Goal: Transaction & Acquisition: Purchase product/service

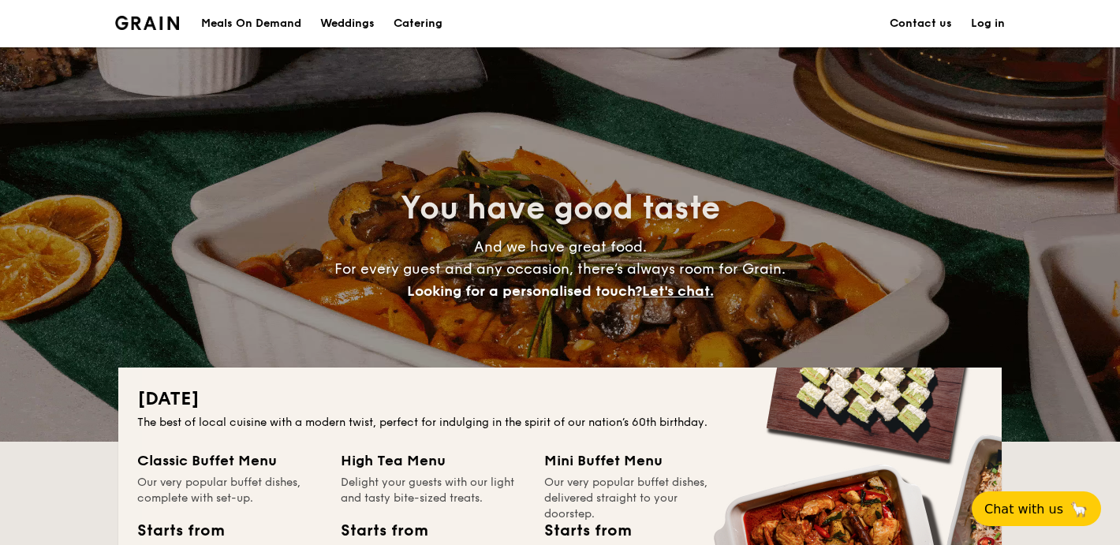
click at [417, 26] on h1 "Catering" at bounding box center [418, 23] width 49 height 47
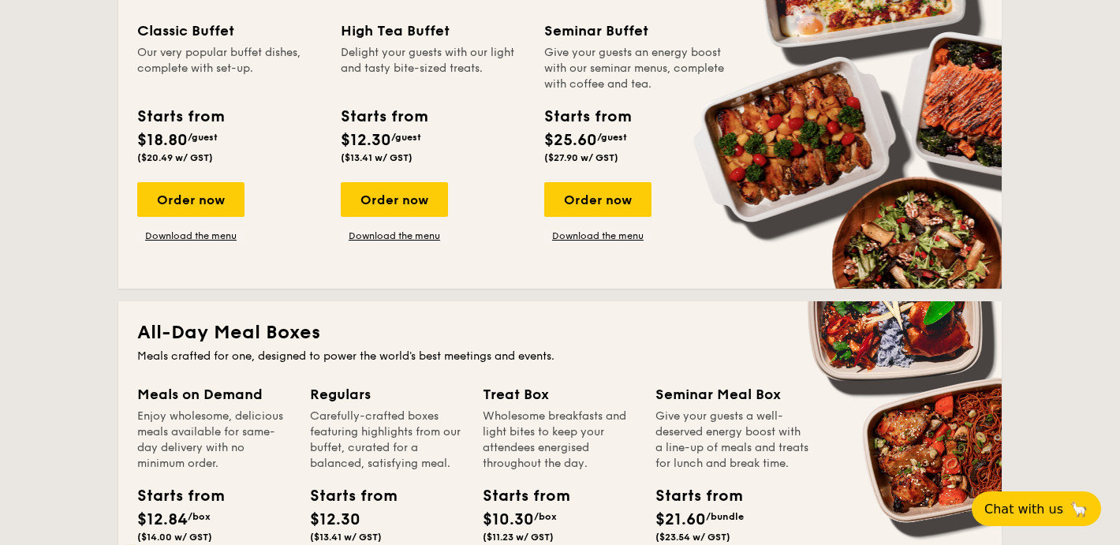
scroll to position [795, 0]
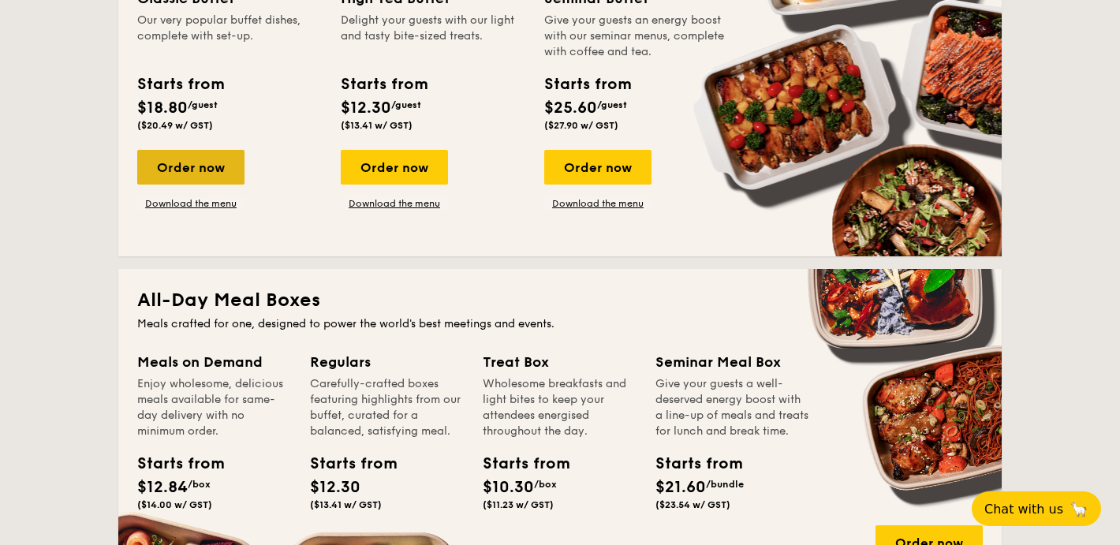
click at [208, 165] on div "Order now" at bounding box center [190, 167] width 107 height 35
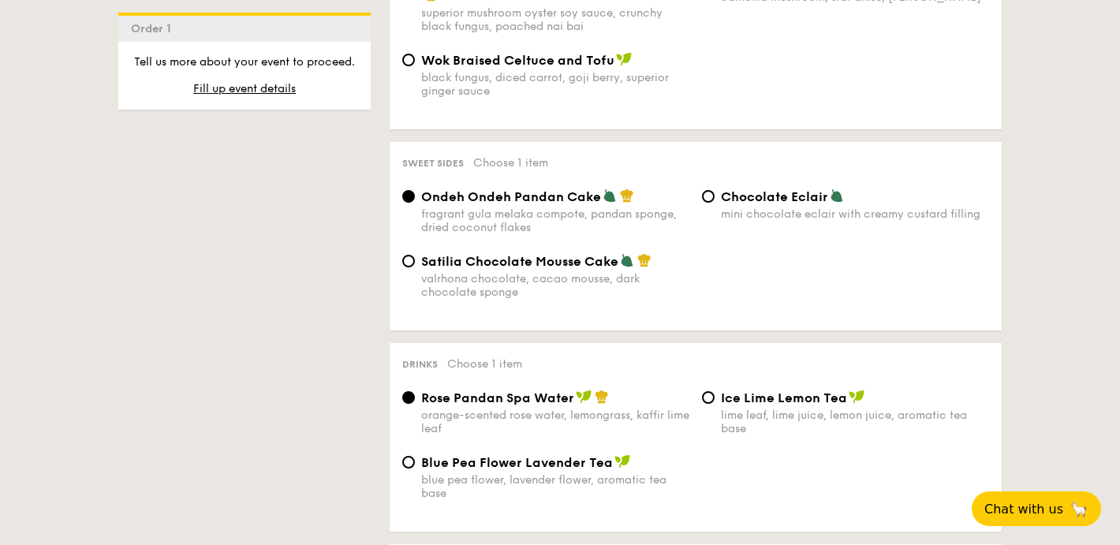
scroll to position [1296, 0]
click at [744, 205] on span "Chocolate Eclair" at bounding box center [774, 197] width 107 height 15
click at [715, 204] on input "Chocolate Eclair mini chocolate eclair with creamy custard filling" at bounding box center [708, 197] width 13 height 13
radio input "true"
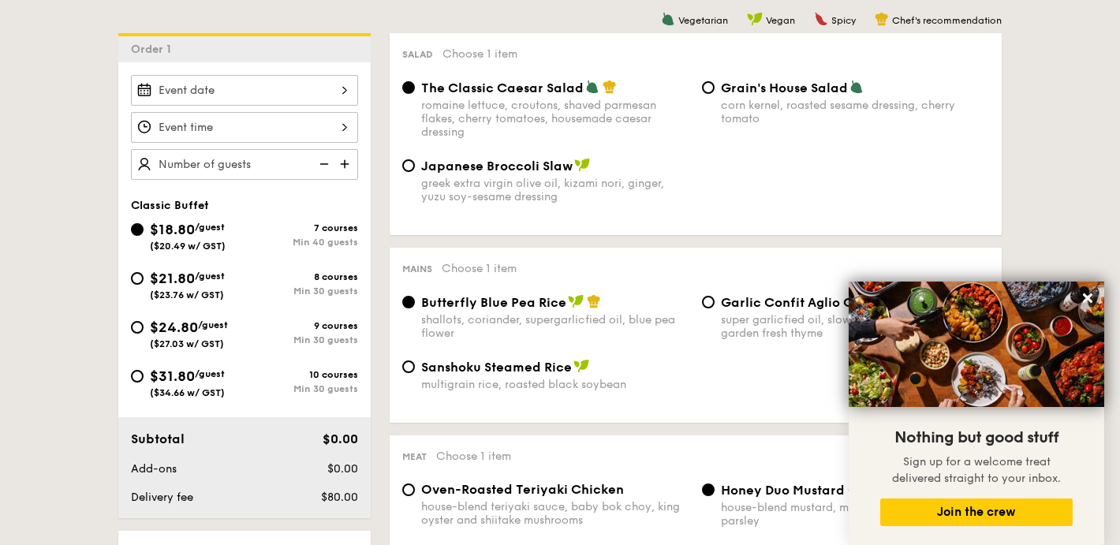
scroll to position [300, 0]
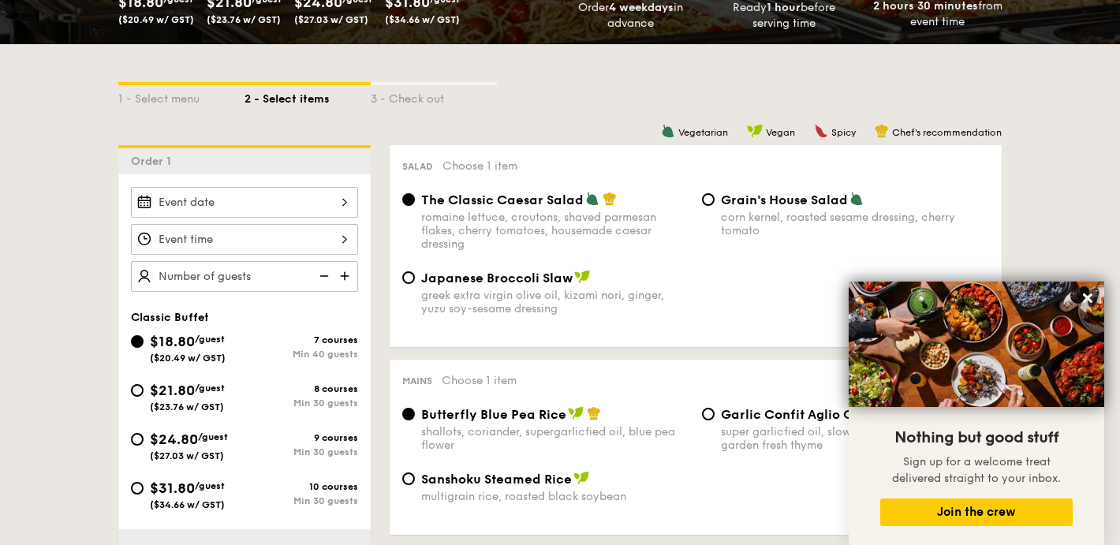
click at [344, 278] on img at bounding box center [347, 276] width 24 height 30
type input "40 guests"
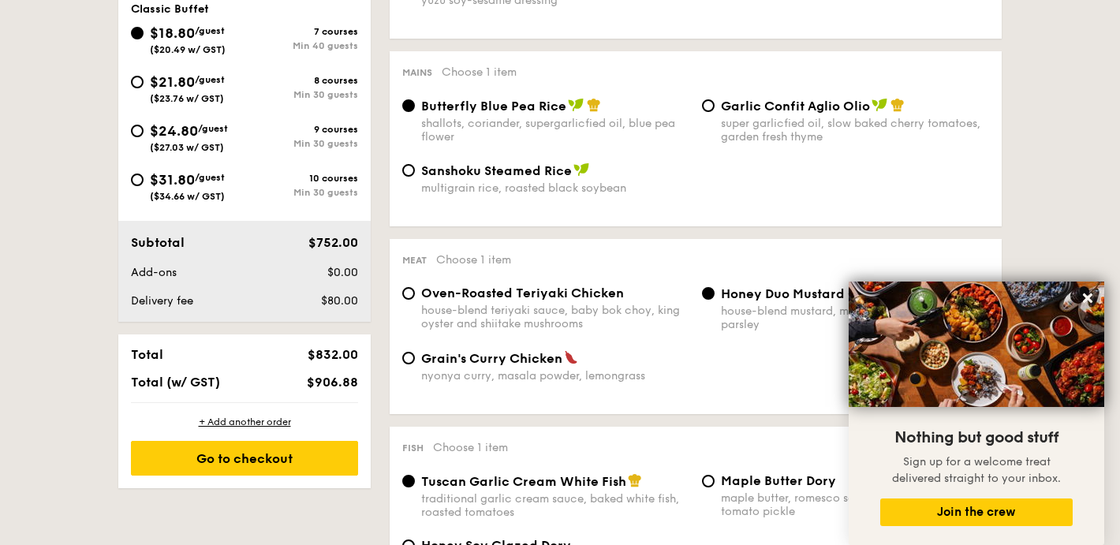
scroll to position [590, 0]
